Goal: Task Accomplishment & Management: Complete application form

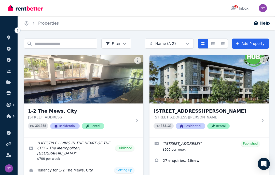
click at [48, 146] on link "Edit listing: LIFESTYLE LIVING IN THE HEART OF THE CITY – The Metropolitan, Can…" at bounding box center [83, 151] width 119 height 26
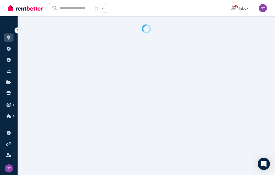
select select "***"
select select "**********"
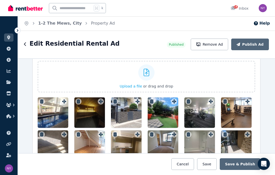
scroll to position [661, 0]
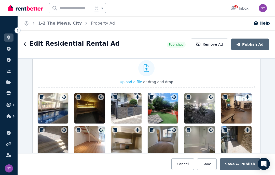
click at [132, 110] on div at bounding box center [126, 108] width 31 height 31
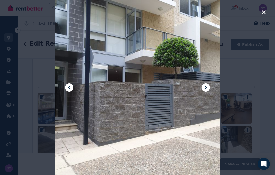
click at [129, 109] on div at bounding box center [137, 88] width 165 height 220
click at [265, 12] on icon "button" at bounding box center [263, 12] width 5 height 6
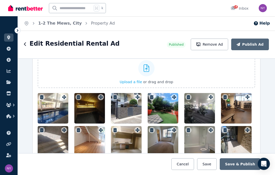
click at [117, 98] on icon "button" at bounding box center [114, 97] width 5 height 4
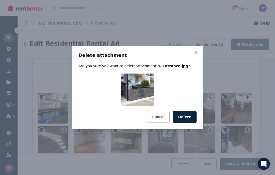
click at [192, 114] on button "Delete" at bounding box center [184, 117] width 24 height 12
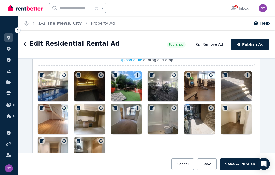
scroll to position [685, 0]
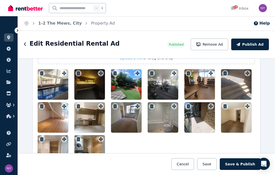
click at [203, 119] on div at bounding box center [199, 117] width 31 height 31
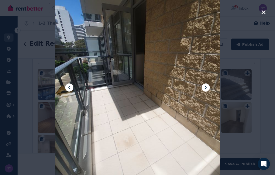
click at [202, 122] on div at bounding box center [137, 88] width 165 height 220
click at [266, 9] on div at bounding box center [137, 87] width 275 height 175
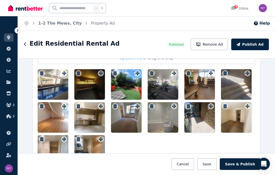
click at [241, 84] on div at bounding box center [236, 84] width 31 height 31
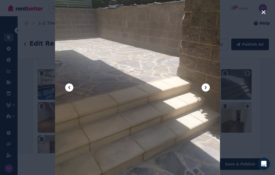
click at [236, 84] on div at bounding box center [137, 87] width 275 height 175
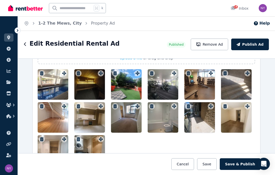
click at [244, 85] on div at bounding box center [236, 84] width 31 height 31
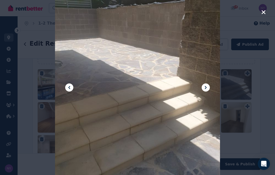
click at [264, 11] on icon "button" at bounding box center [263, 12] width 5 height 6
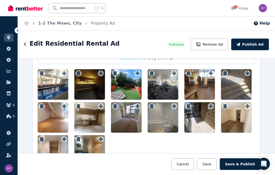
click at [226, 74] on icon "button" at bounding box center [225, 73] width 4 height 4
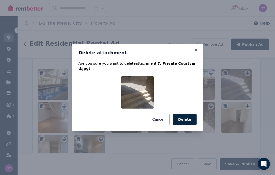
click at [187, 117] on button "Delete" at bounding box center [184, 120] width 24 height 12
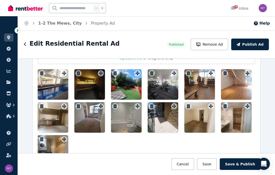
click at [155, 104] on div at bounding box center [162, 117] width 31 height 31
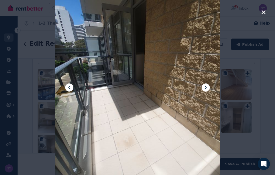
click at [263, 11] on icon "button" at bounding box center [263, 12] width 5 height 6
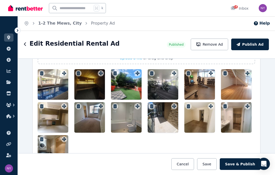
click at [153, 107] on icon "button" at bounding box center [152, 106] width 4 height 4
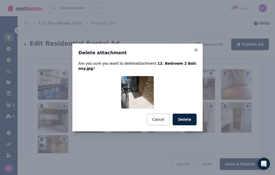
click at [192, 120] on button "Delete" at bounding box center [184, 120] width 24 height 12
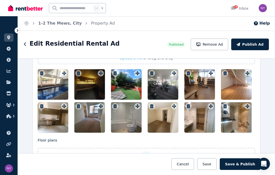
click at [74, 44] on h1 "Edit Residential Rental Ad" at bounding box center [74, 44] width 90 height 8
click at [42, 42] on h1 "Edit Residential Rental Ad" at bounding box center [74, 44] width 90 height 8
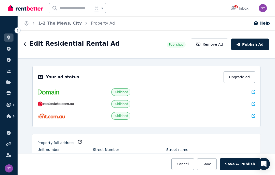
scroll to position [0, 0]
click at [32, 25] on icon "Breadcrumb" at bounding box center [33, 23] width 5 height 5
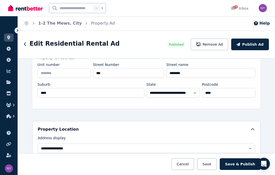
scroll to position [86, 0]
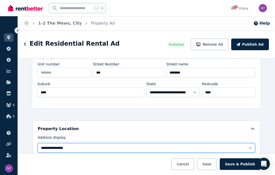
click at [251, 147] on select "**********" at bounding box center [146, 148] width 217 height 10
select select "**********"
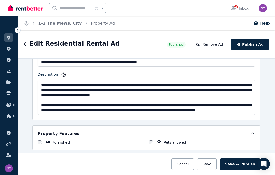
scroll to position [346, 0]
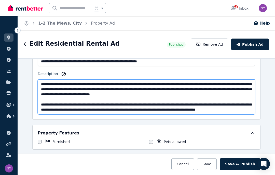
click at [240, 99] on textarea "Description" at bounding box center [146, 97] width 217 height 35
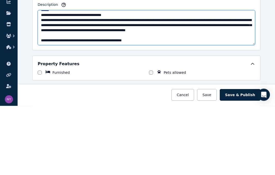
scroll to position [66, 0]
click at [162, 80] on textarea "Description" at bounding box center [146, 97] width 217 height 35
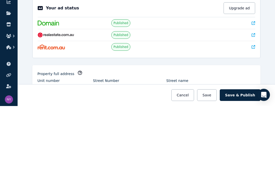
scroll to position [0, 0]
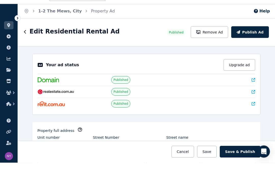
type textarea "**********"
click at [257, 39] on button "Publish Ad" at bounding box center [250, 45] width 38 height 12
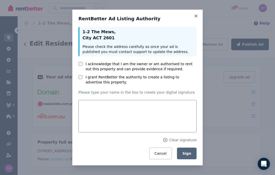
click at [195, 18] on icon at bounding box center [195, 16] width 5 height 5
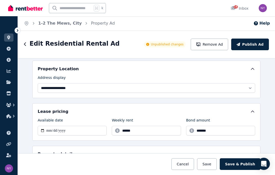
click at [255, 46] on button "Publish Ad" at bounding box center [250, 45] width 38 height 12
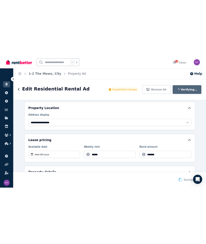
scroll to position [186, 0]
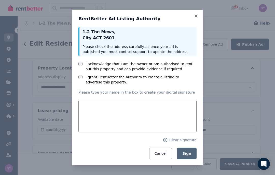
click at [175, 64] on label "I acknowledge that I am the owner or am authorised to rent out this property an…" at bounding box center [140, 67] width 111 height 10
click at [163, 76] on label "I grant RentBetter the authority to create a listing to advertise this property." at bounding box center [140, 80] width 111 height 10
click at [189, 154] on span "Sign" at bounding box center [186, 154] width 9 height 4
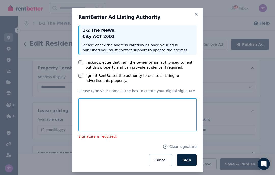
click at [176, 116] on input "text" at bounding box center [137, 115] width 118 height 33
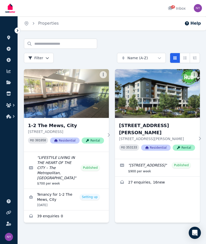
click at [65, 167] on link "Edit listing: LIFESTYLE LIVING IN THE HEART OF THE CITY – The Metropolitan, Can…" at bounding box center [66, 170] width 85 height 37
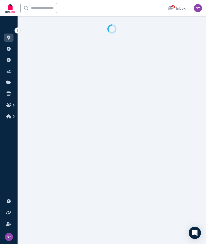
select select "***"
select select "**********"
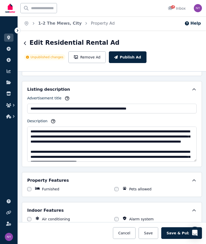
scroll to position [313, 0]
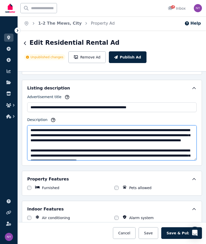
click at [164, 147] on textarea "Description" at bounding box center [111, 142] width 169 height 35
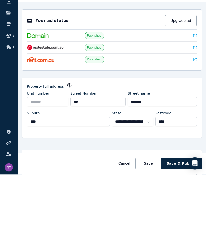
scroll to position [0, 0]
click at [199, 79] on div "Your ad status Upgrade ad Published Published Published" at bounding box center [112, 109] width 180 height 61
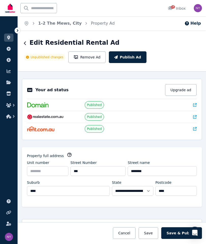
click at [196, 115] on icon at bounding box center [195, 117] width 4 height 4
click at [129, 51] on button "Publish Ad" at bounding box center [128, 57] width 38 height 12
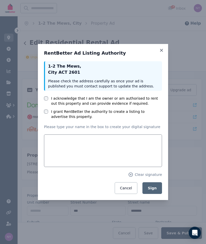
click at [78, 98] on label "I acknowledge that I am the owner or am authorised to rent out this property an…" at bounding box center [106, 101] width 111 height 10
click at [60, 112] on label "I grant RentBetter the authority to create a listing to advertise this property." at bounding box center [106, 114] width 111 height 10
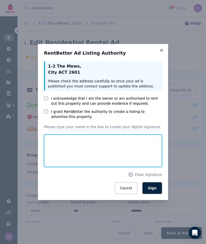
click at [78, 147] on input "text" at bounding box center [103, 150] width 118 height 33
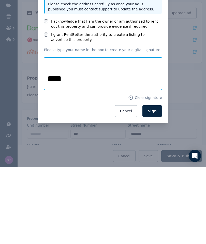
type input "****"
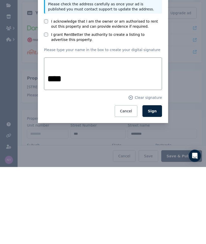
click at [157, 182] on button "Sign" at bounding box center [152, 188] width 20 height 12
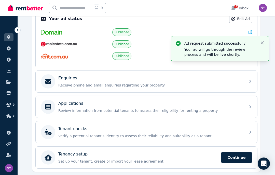
scroll to position [111, 0]
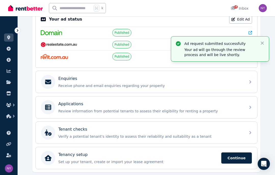
click at [202, 82] on div "Enquiries" at bounding box center [150, 79] width 184 height 6
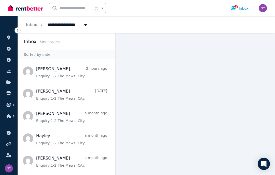
click at [77, 62] on span "Message list" at bounding box center [66, 72] width 97 height 20
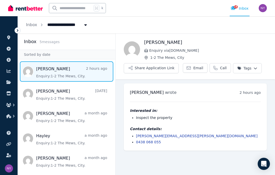
scroll to position [20, 0]
click at [77, 84] on span "Message list" at bounding box center [66, 94] width 97 height 20
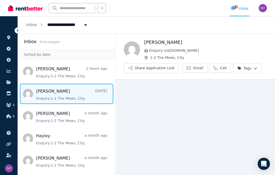
scroll to position [20, 0]
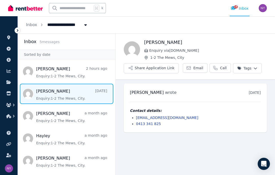
click at [81, 106] on span "Message list" at bounding box center [66, 116] width 97 height 20
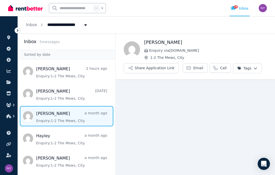
scroll to position [20, 0]
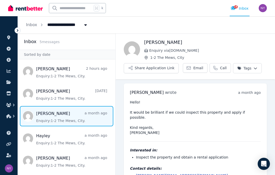
click at [84, 129] on span "Message list" at bounding box center [66, 139] width 97 height 20
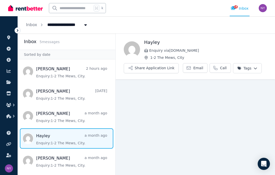
scroll to position [20, 0]
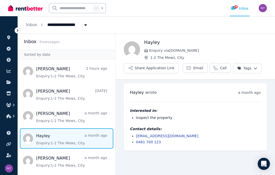
click at [74, 62] on span "Message list" at bounding box center [66, 72] width 97 height 20
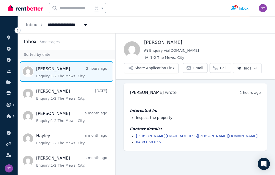
click at [206, 10] on img "button" at bounding box center [262, 8] width 8 height 8
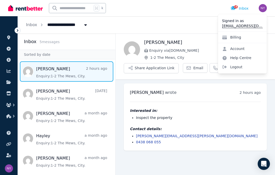
click at [206, 67] on span "Logout" at bounding box center [242, 67] width 49 height 9
